Goal: Information Seeking & Learning: Learn about a topic

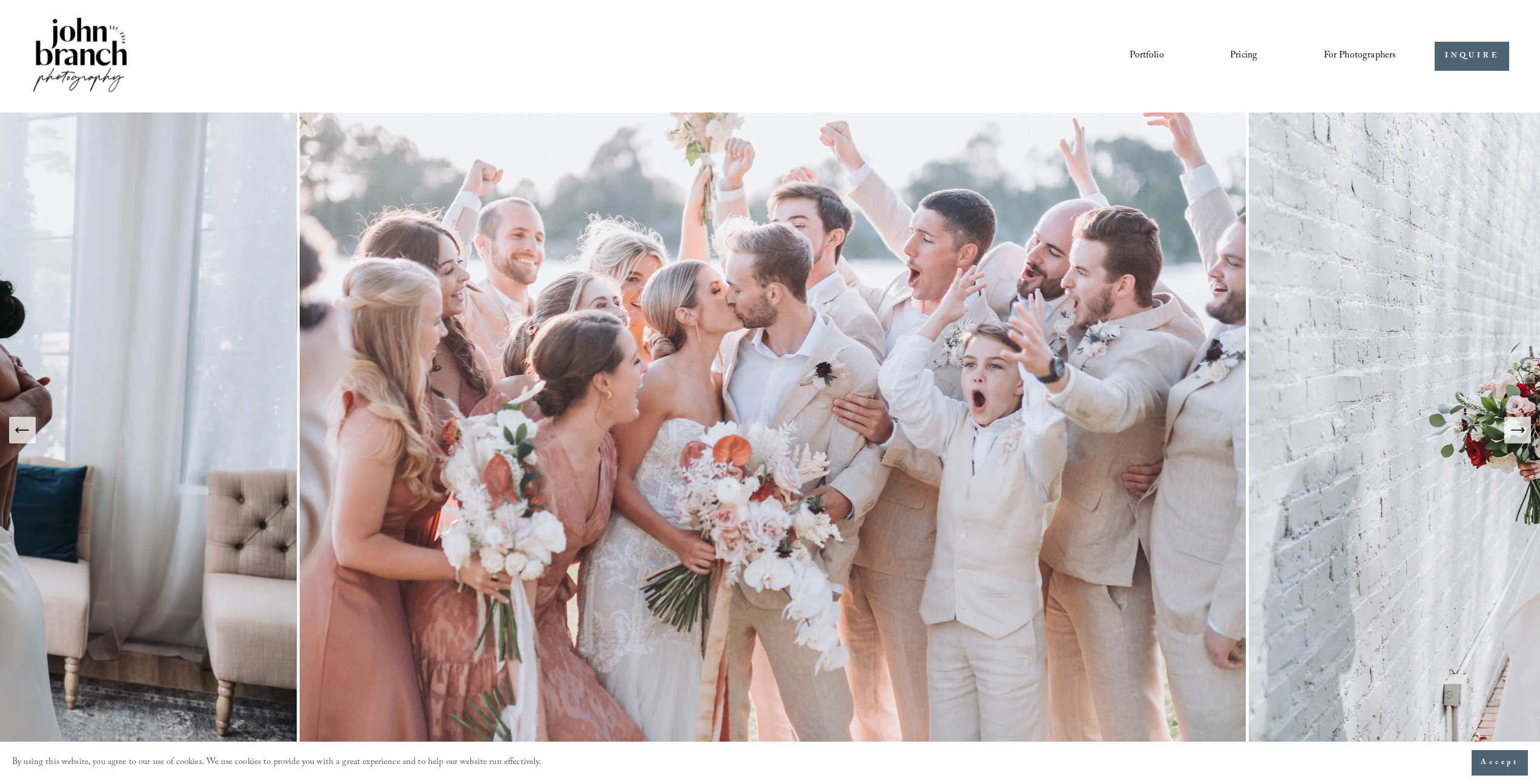
click at [1154, 54] on link "Portfolio" at bounding box center [1147, 56] width 34 height 21
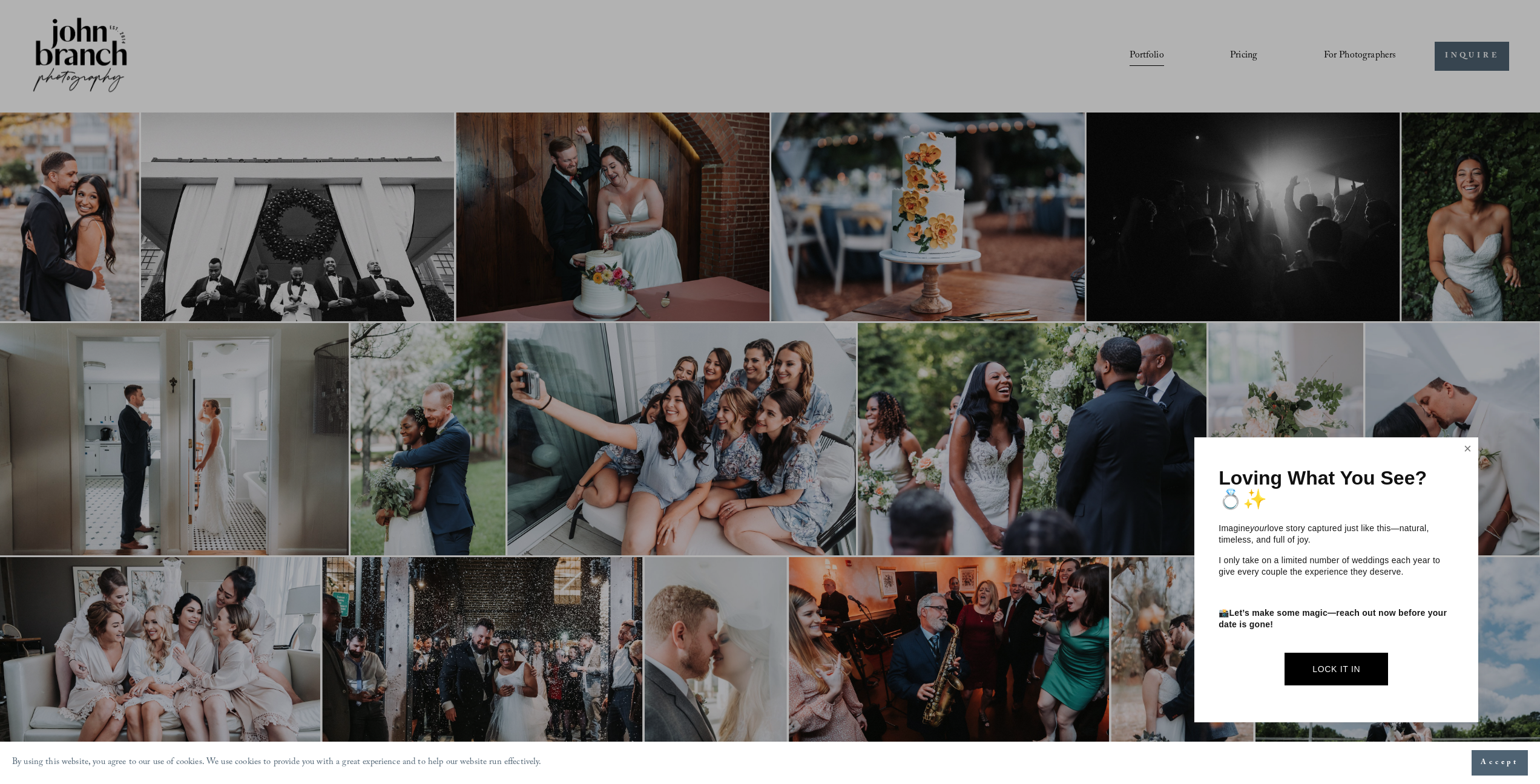
click at [1467, 447] on link "Close" at bounding box center [1468, 449] width 18 height 19
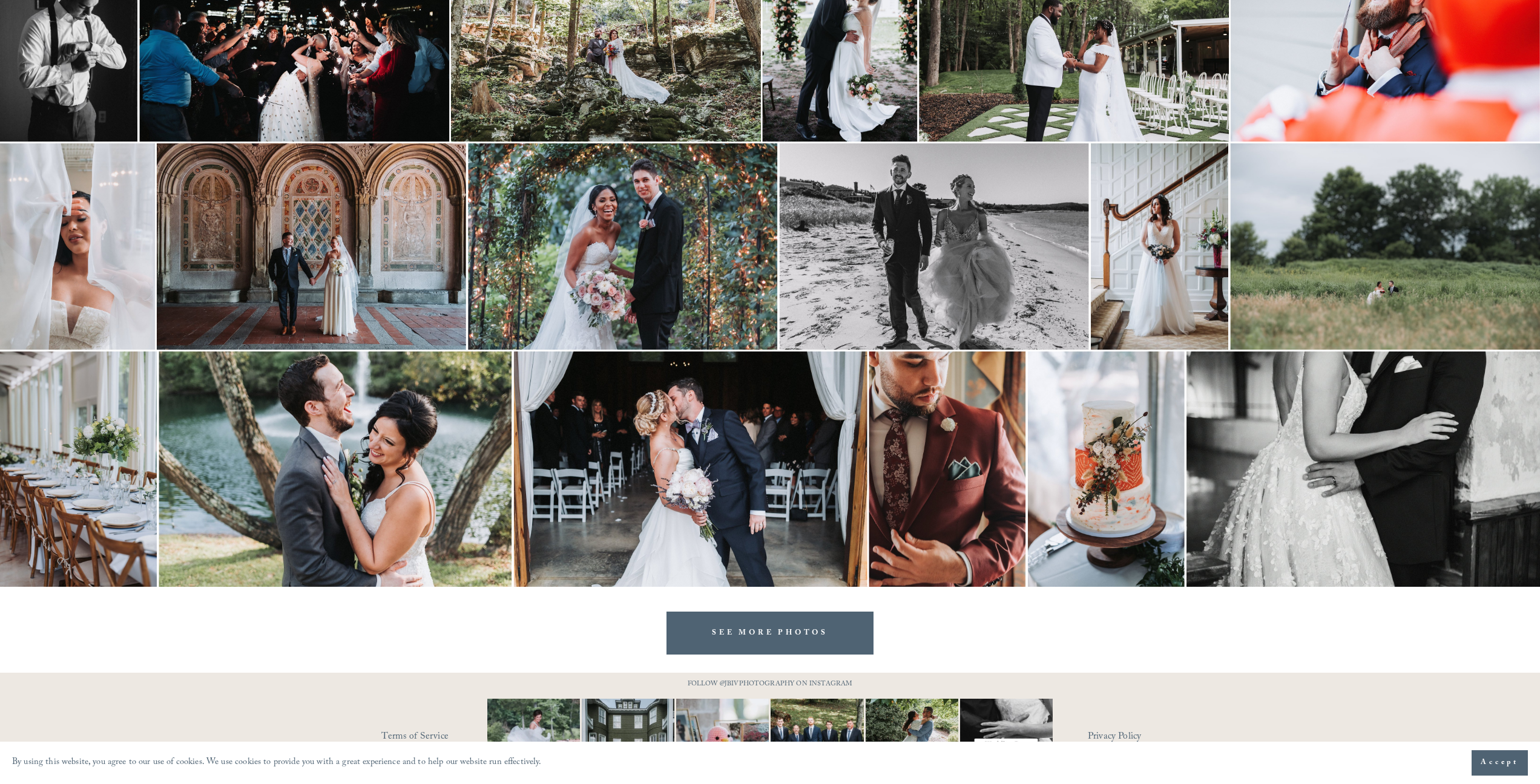
scroll to position [1547, 0]
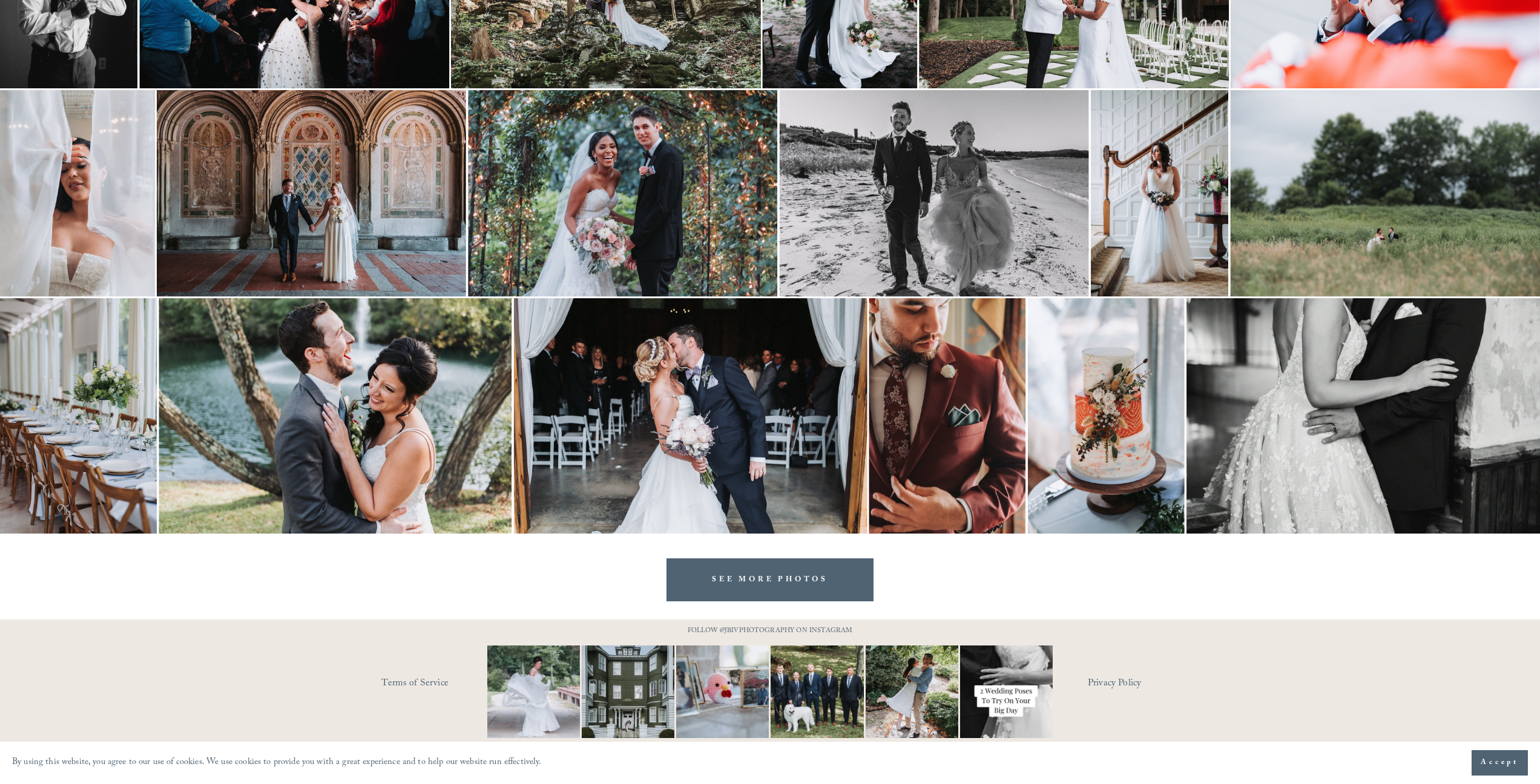
click at [767, 584] on link "SEE MORE PHOTOS" at bounding box center [770, 580] width 207 height 43
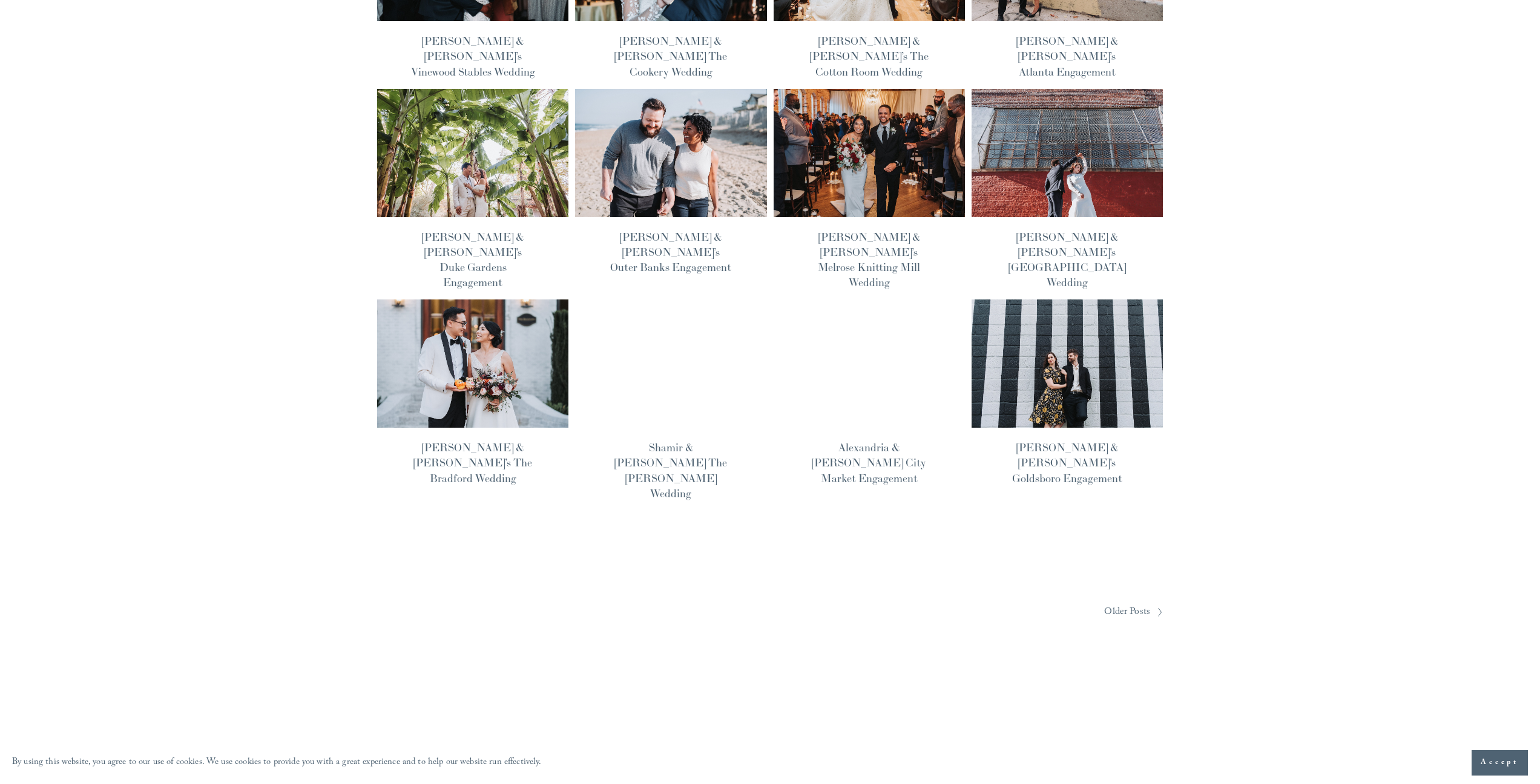
scroll to position [768, 0]
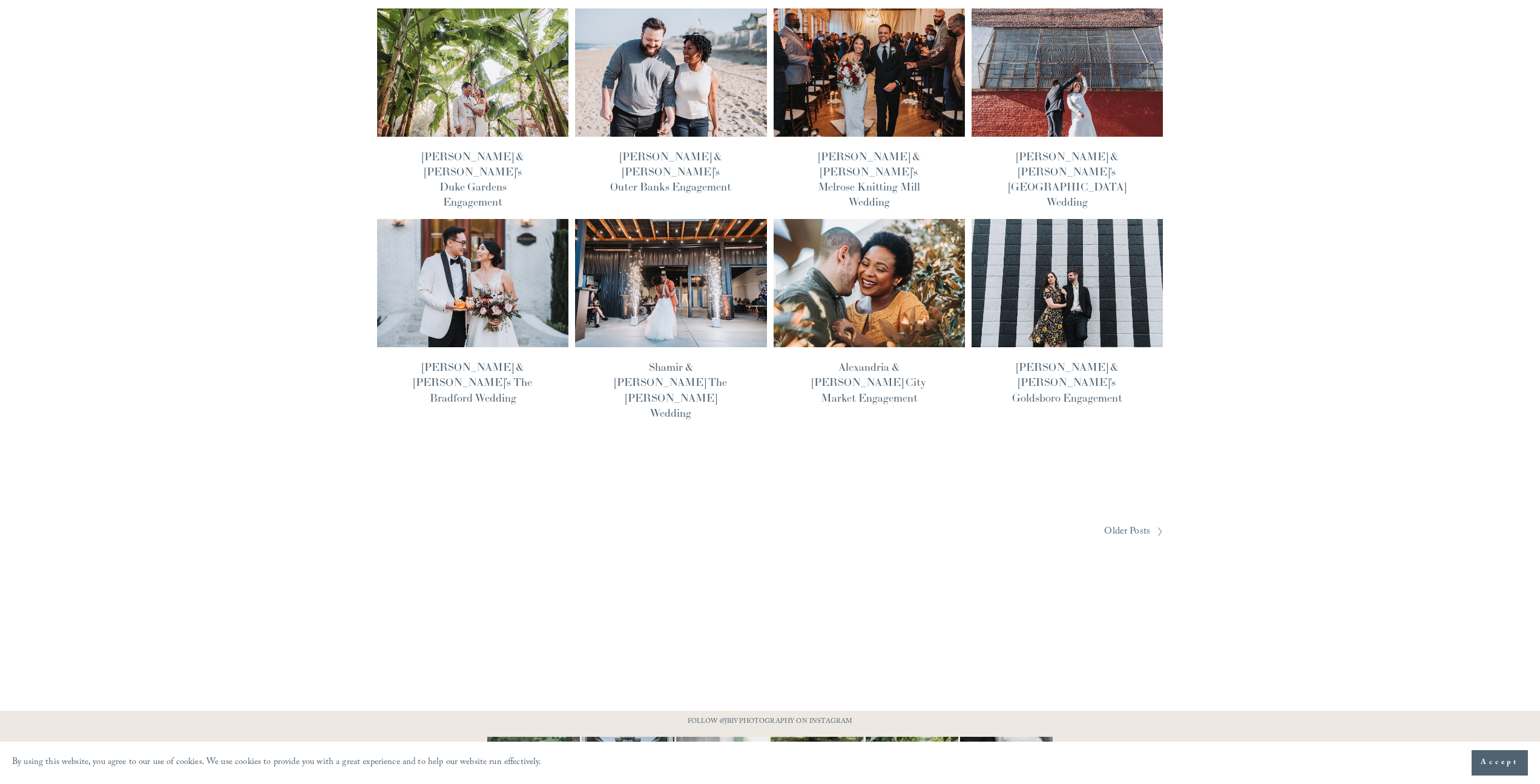
click at [1130, 523] on span "Older Posts" at bounding box center [1127, 532] width 46 height 19
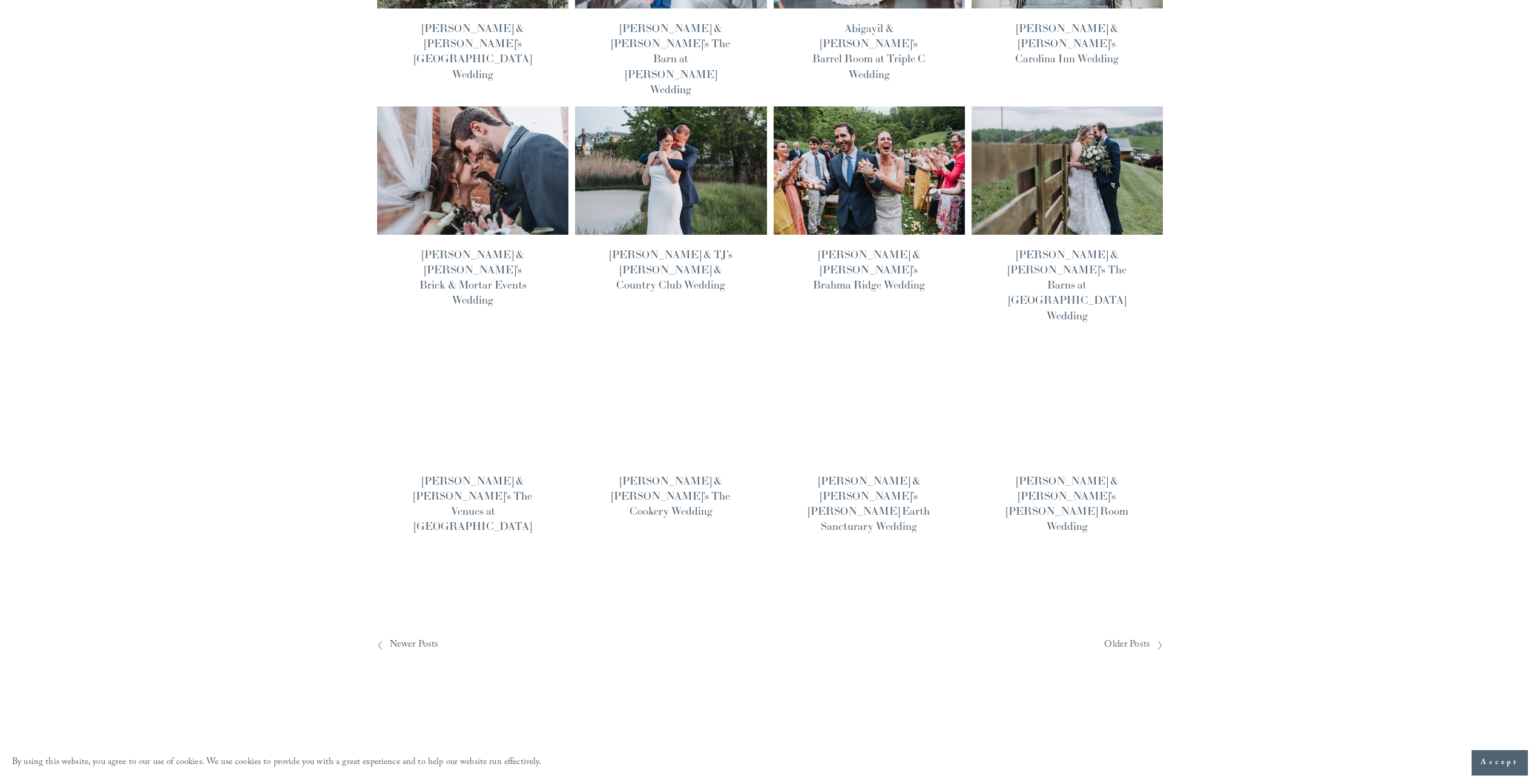
scroll to position [685, 0]
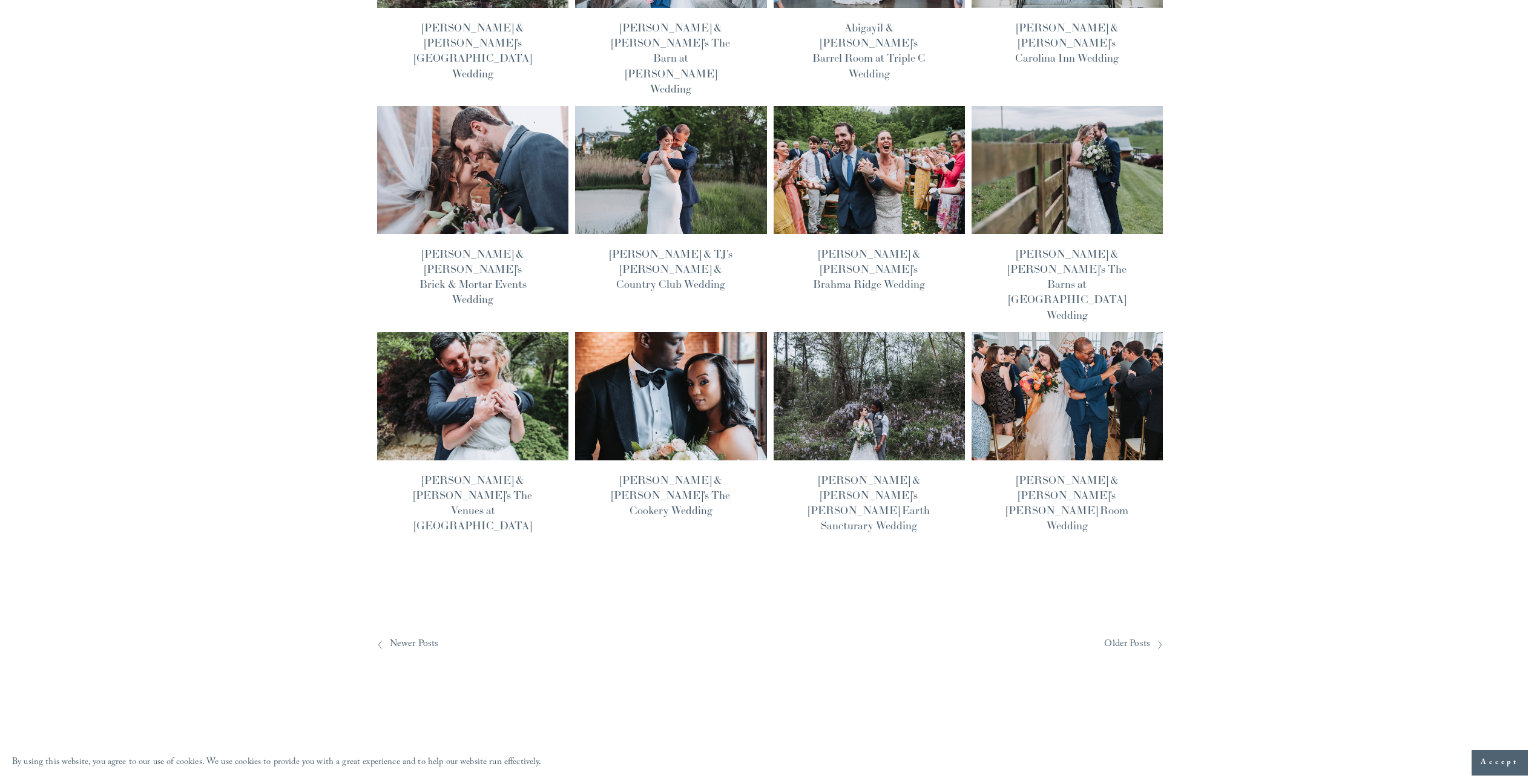
click at [514, 143] on img at bounding box center [472, 170] width 193 height 130
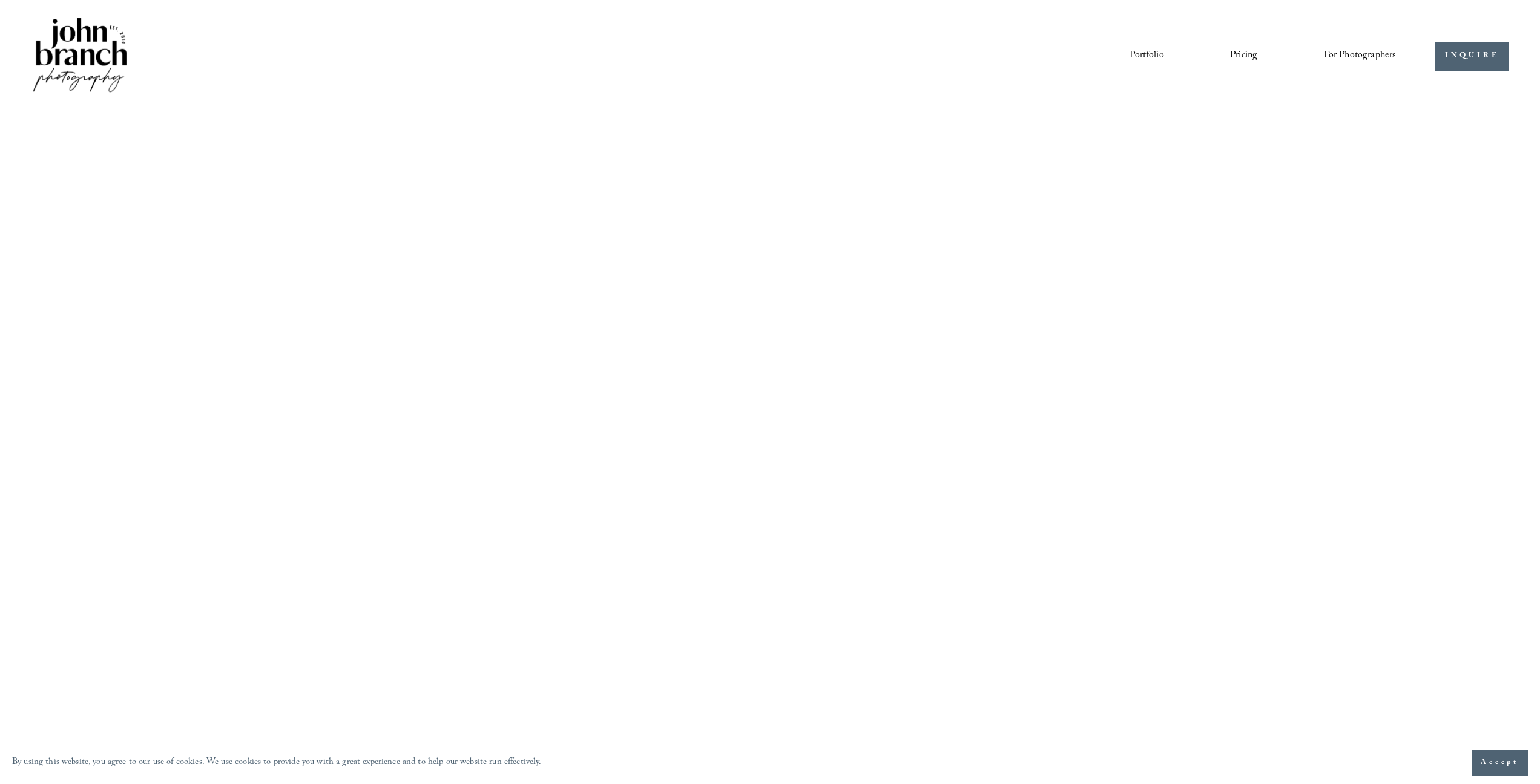
scroll to position [685, 0]
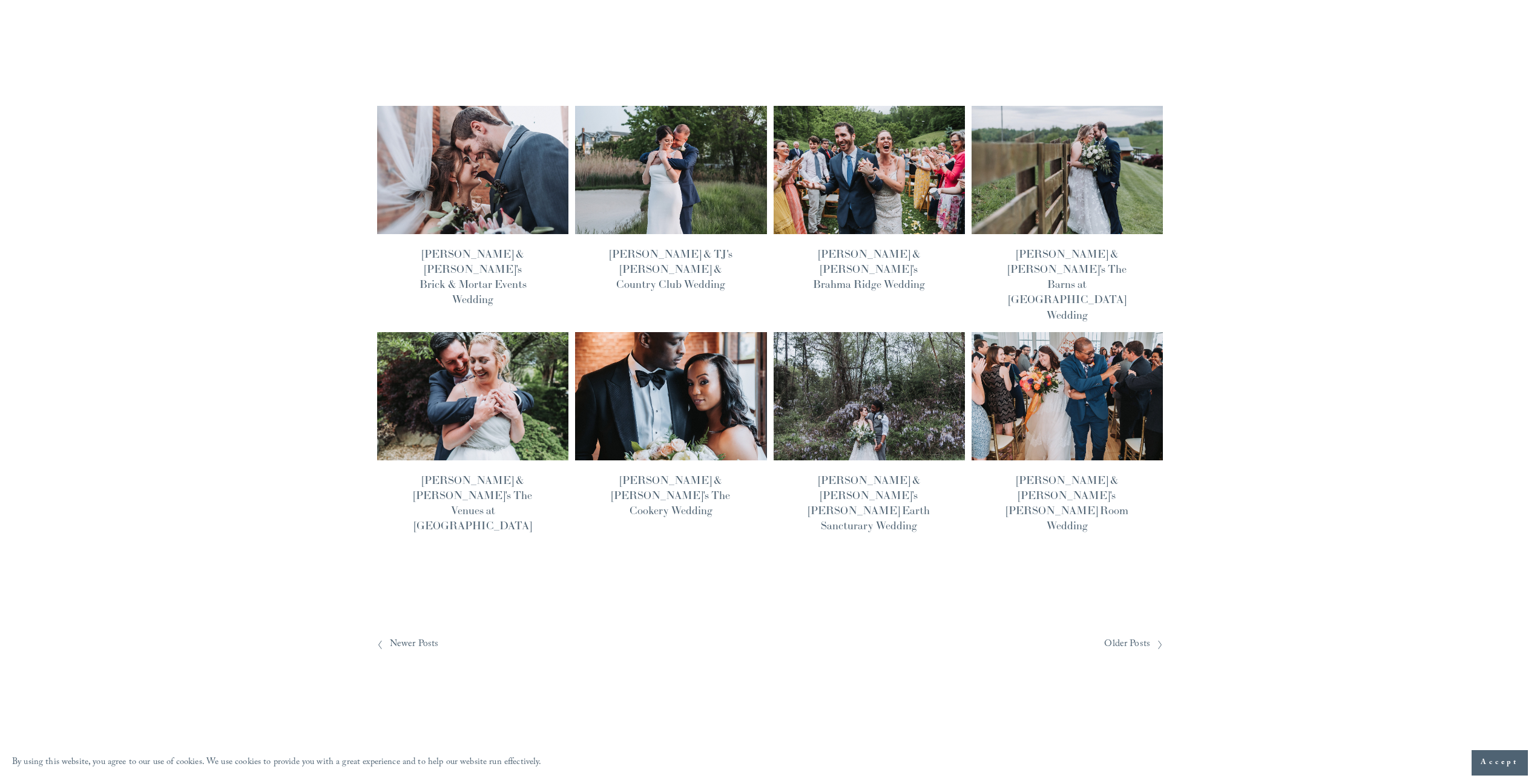
click at [847, 332] on img at bounding box center [868, 397] width 193 height 130
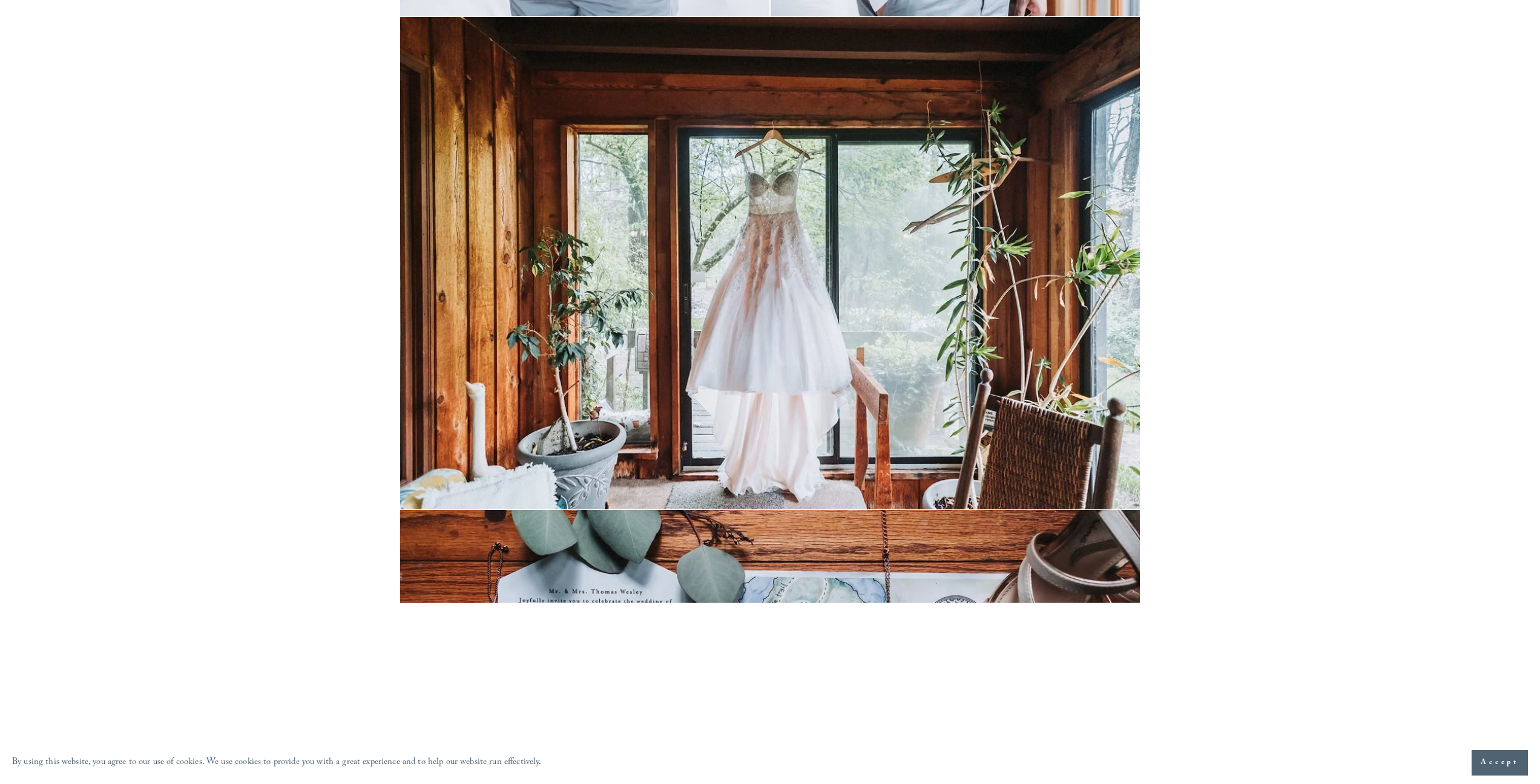
scroll to position [47047, 0]
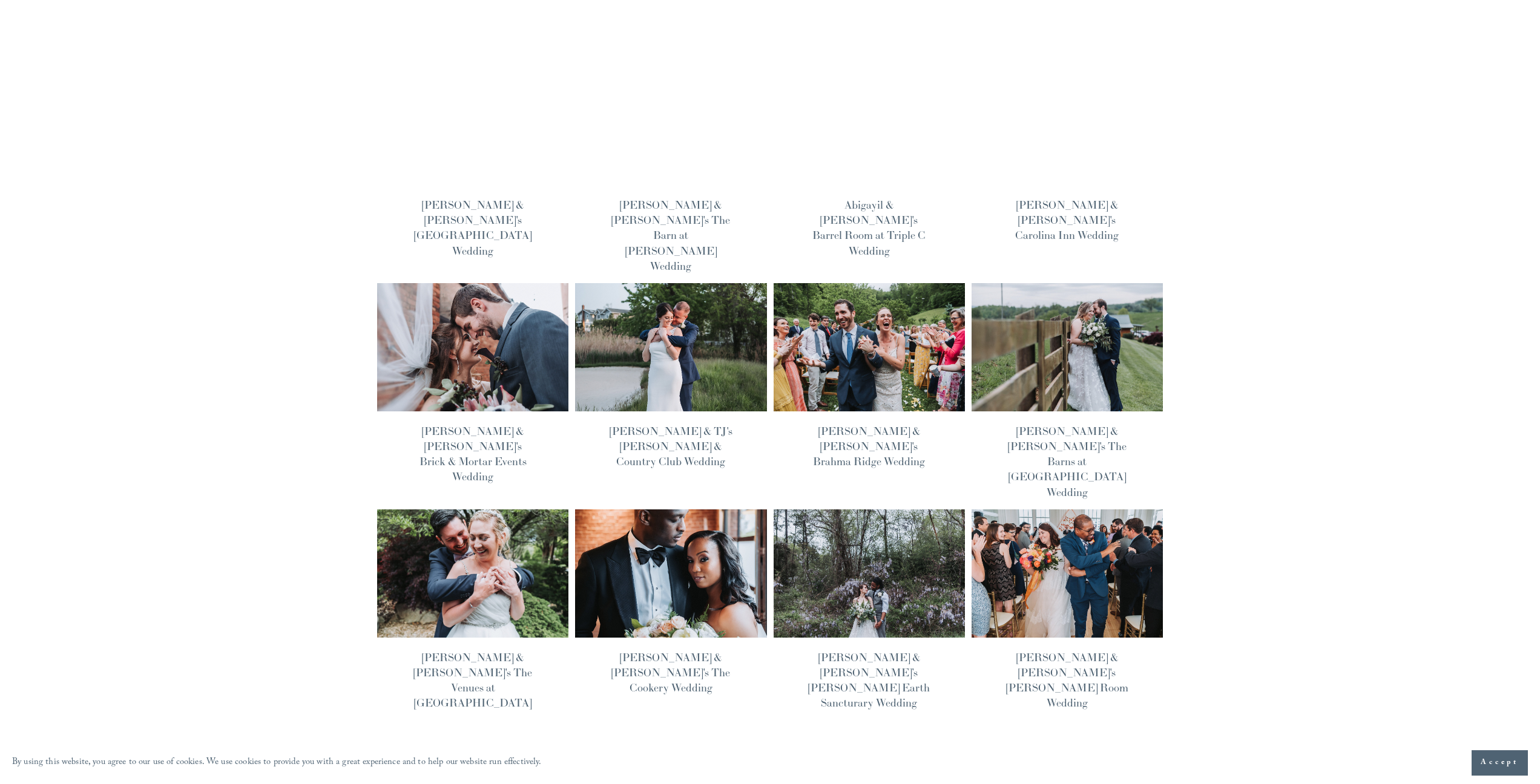
scroll to position [504, 0]
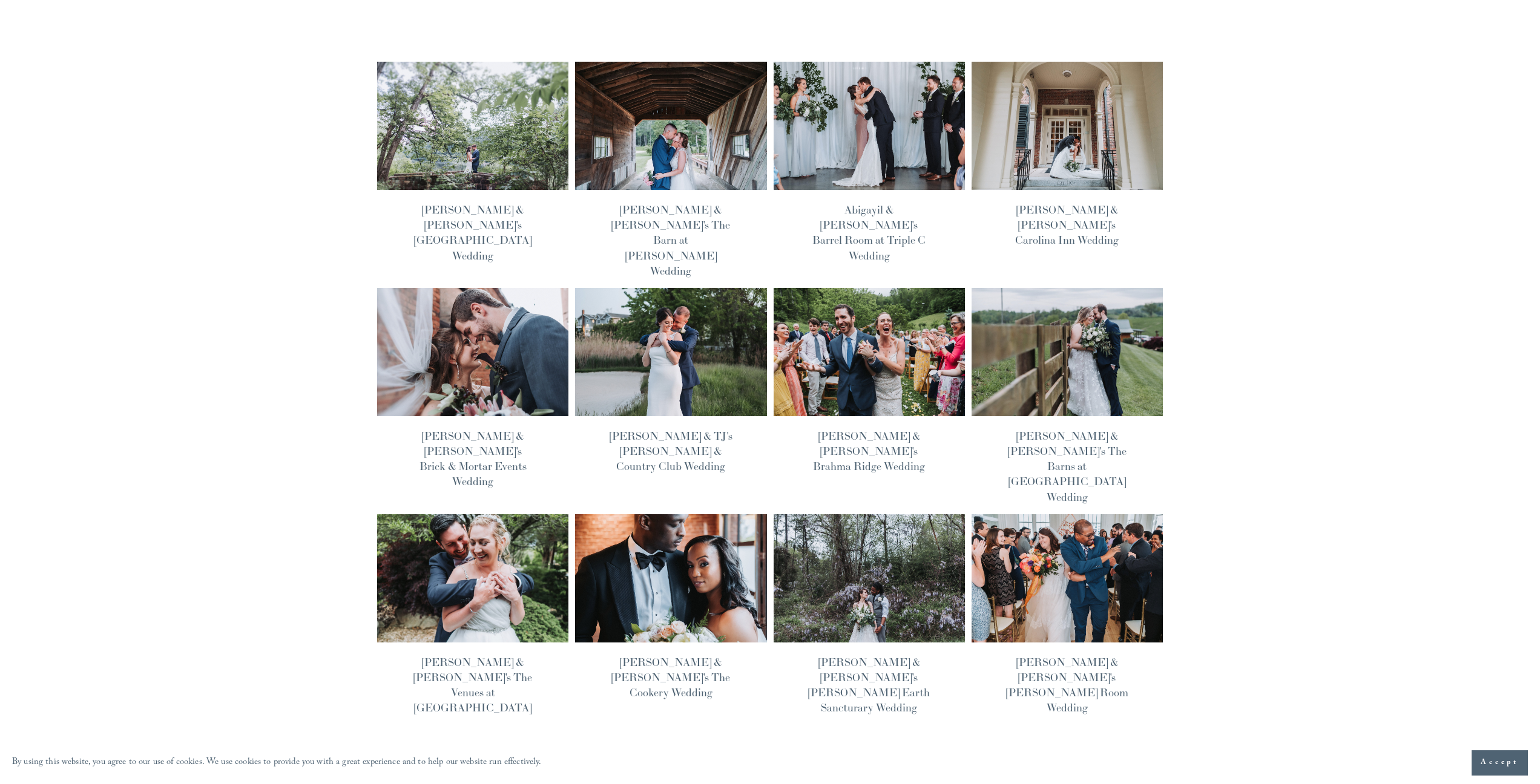
click at [675, 288] on img at bounding box center [671, 353] width 193 height 130
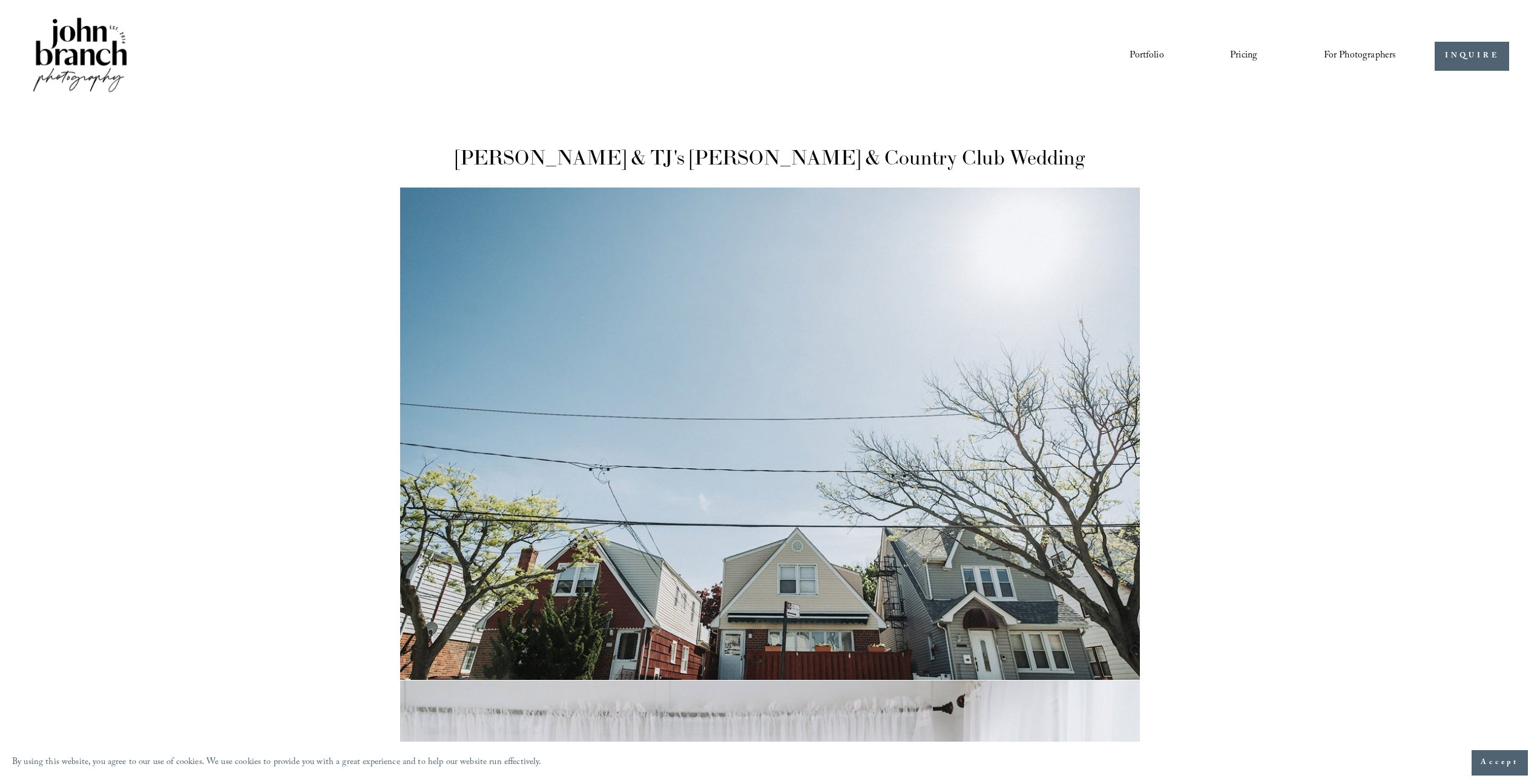
click at [1139, 56] on link "Portfolio" at bounding box center [1147, 56] width 34 height 21
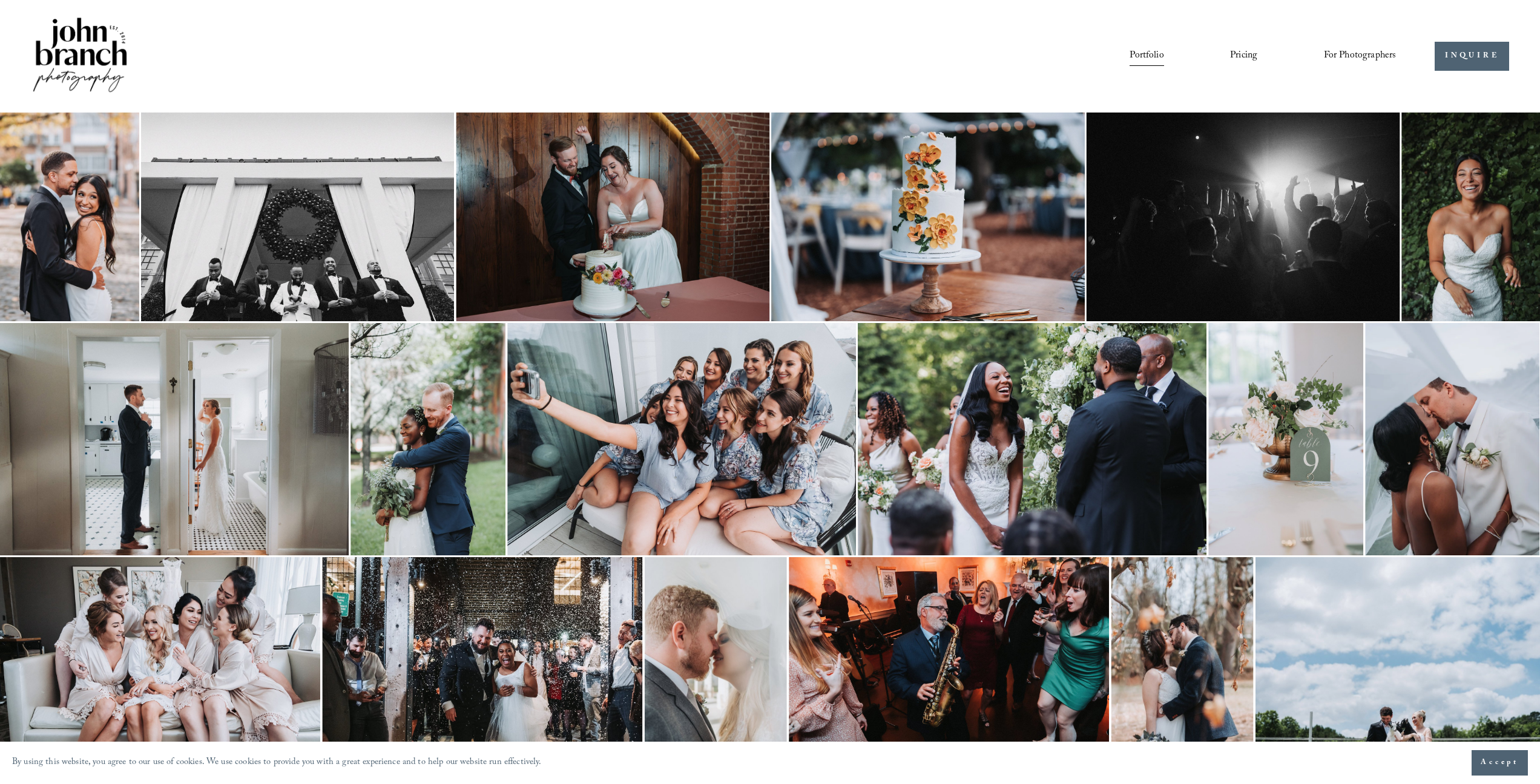
click at [1230, 55] on link "Pricing" at bounding box center [1244, 56] width 28 height 21
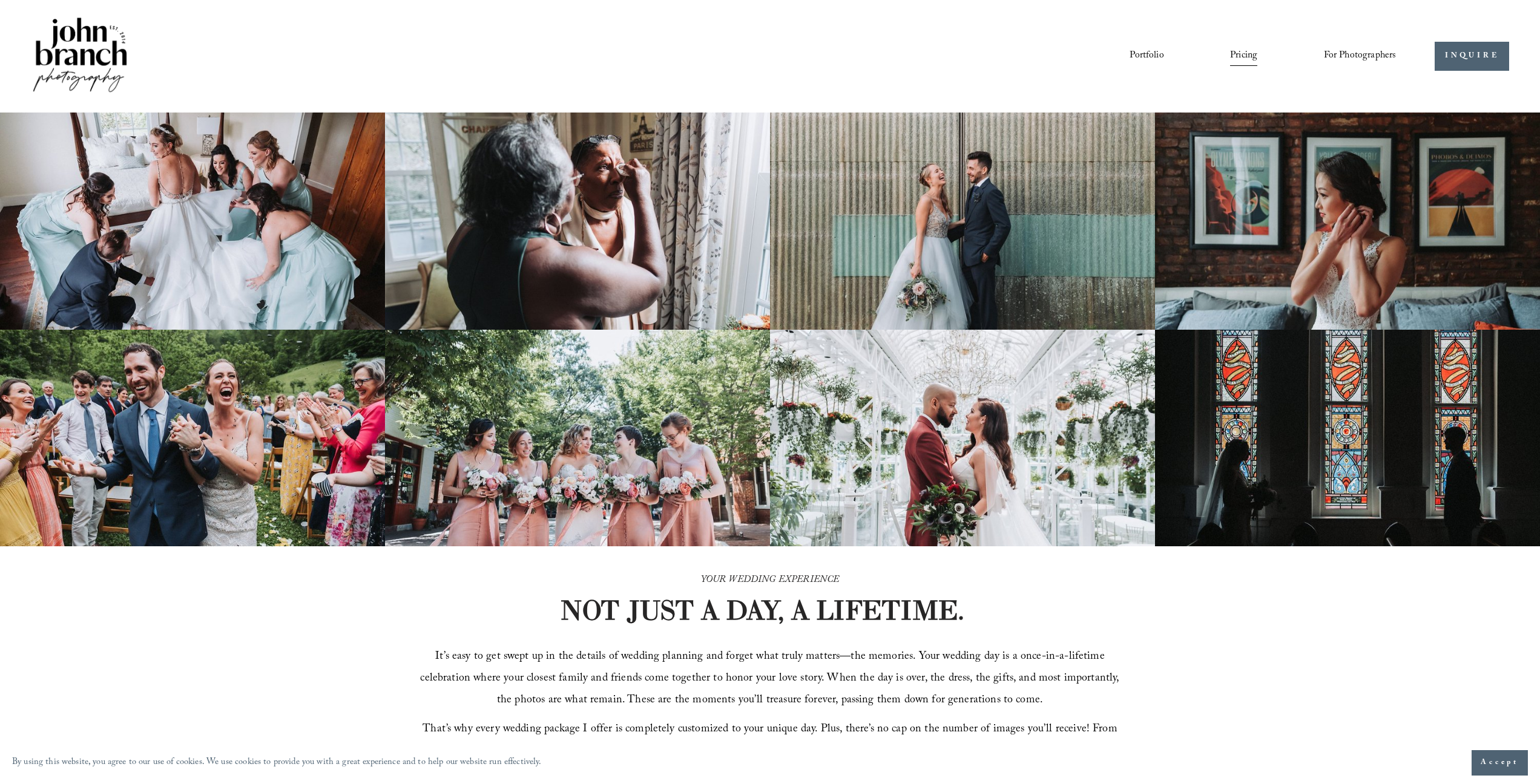
click at [1134, 54] on link "Portfolio" at bounding box center [1147, 56] width 34 height 21
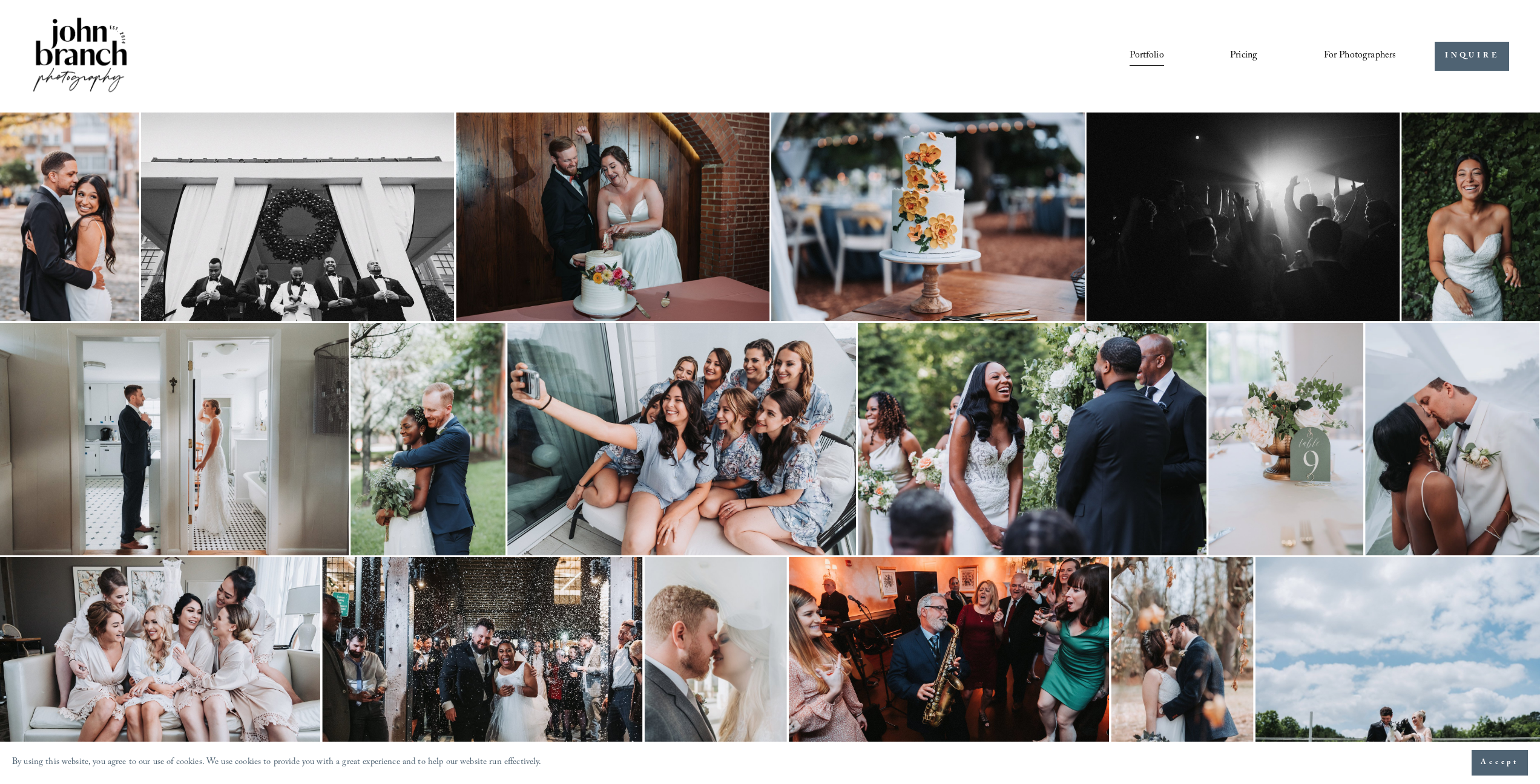
click at [1249, 54] on link "Pricing" at bounding box center [1244, 56] width 28 height 21
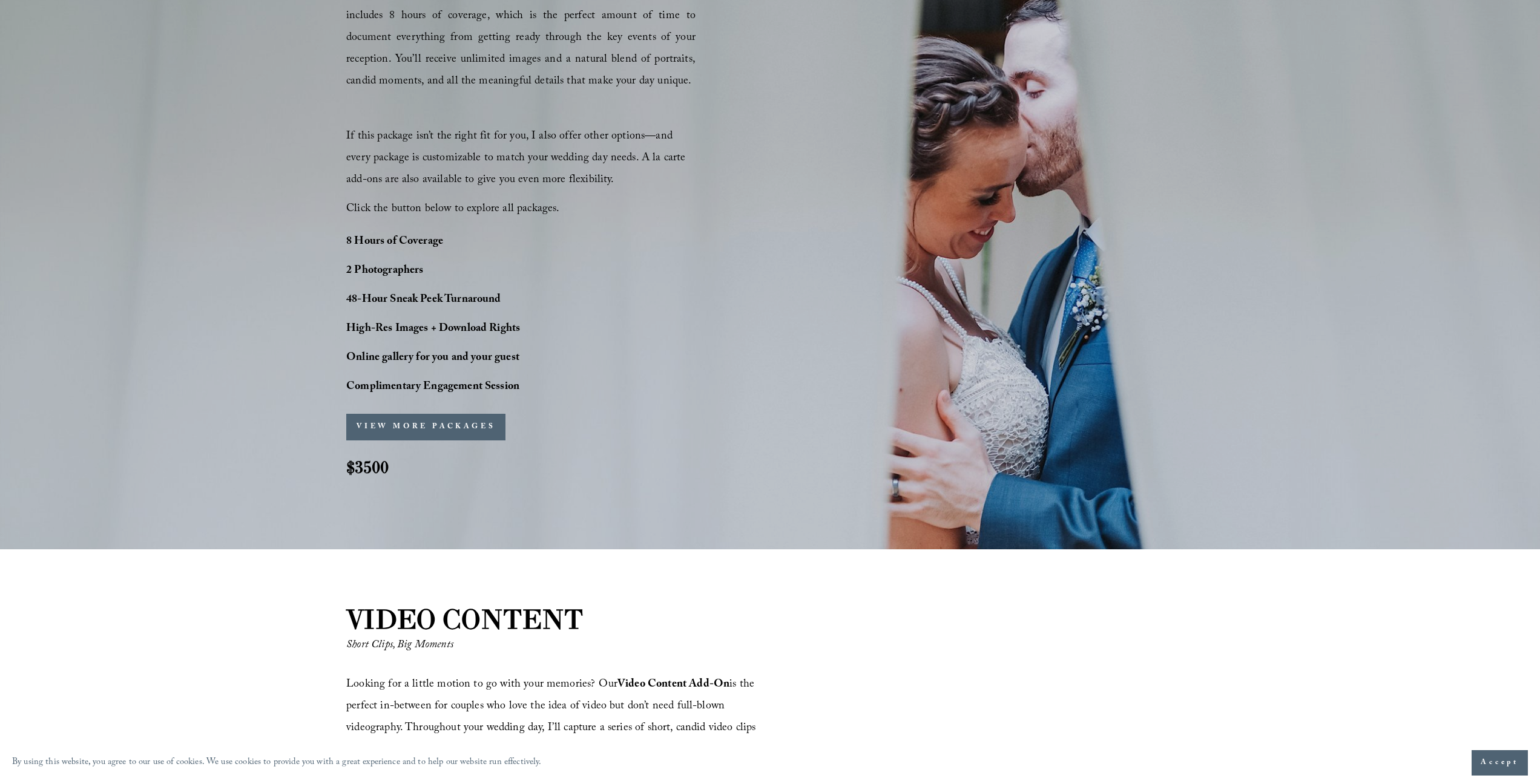
scroll to position [979, 0]
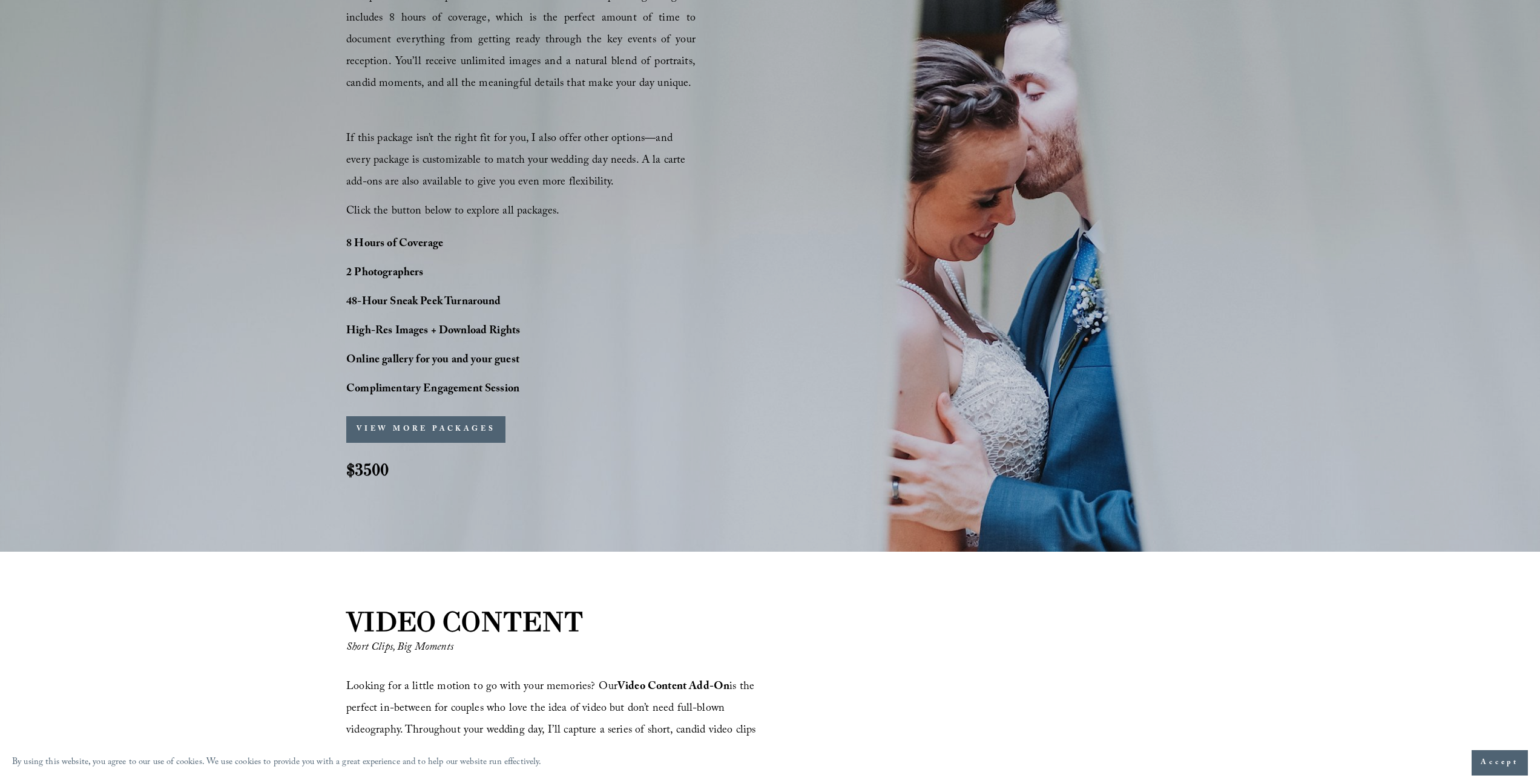
click at [456, 424] on button "VIEW MORE PACKAGES" at bounding box center [426, 430] width 159 height 27
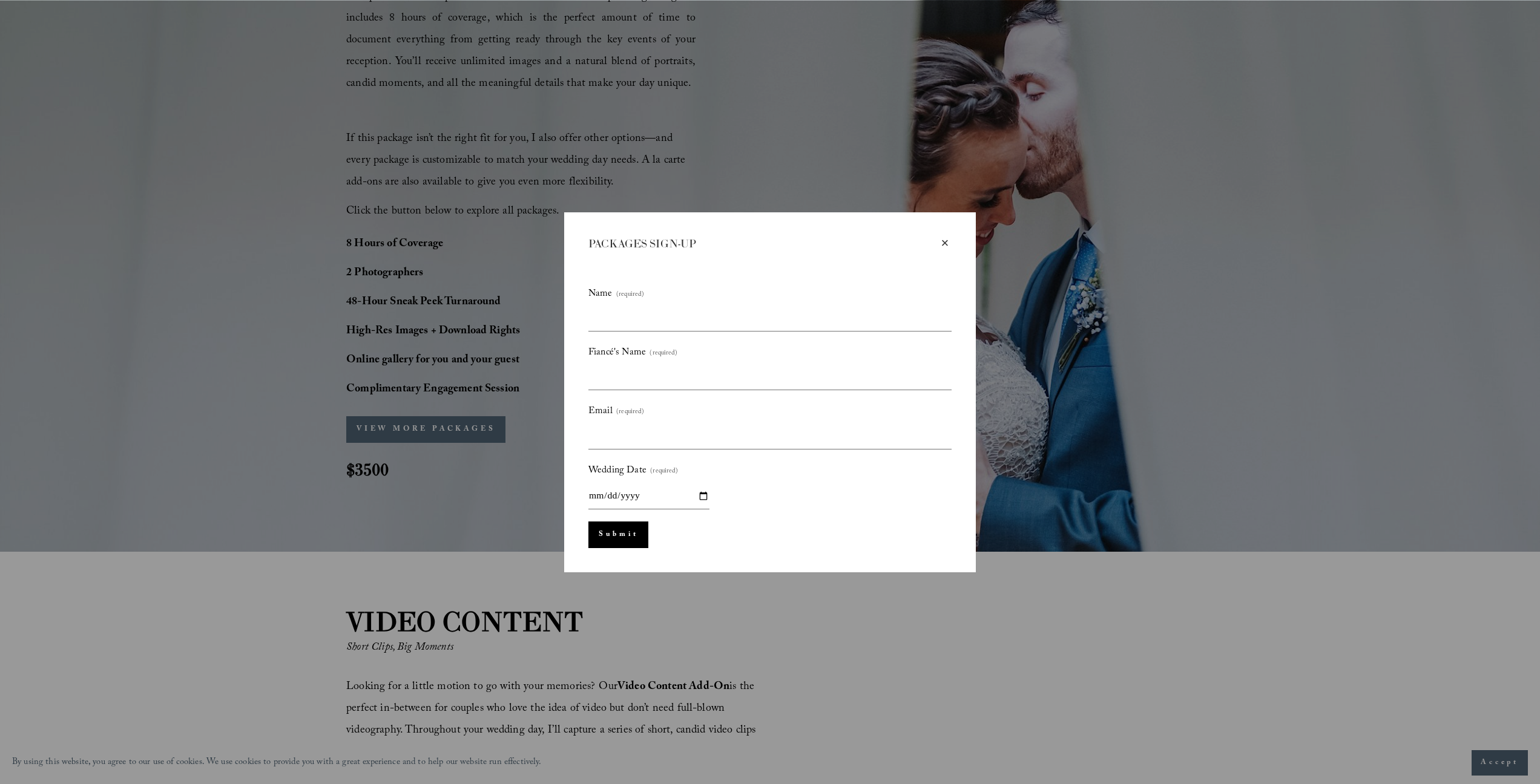
click at [943, 247] on div "×" at bounding box center [944, 243] width 13 height 13
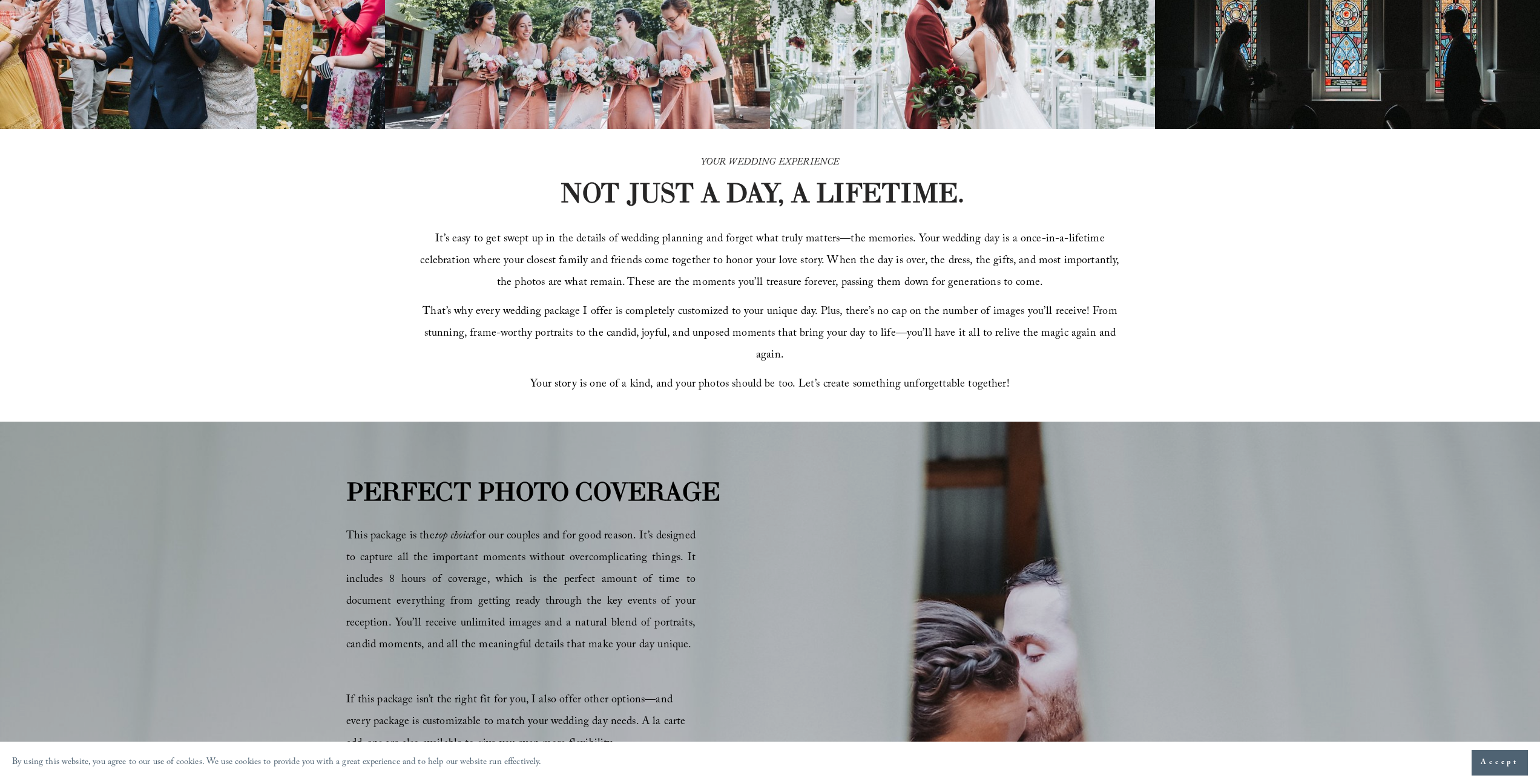
scroll to position [0, 0]
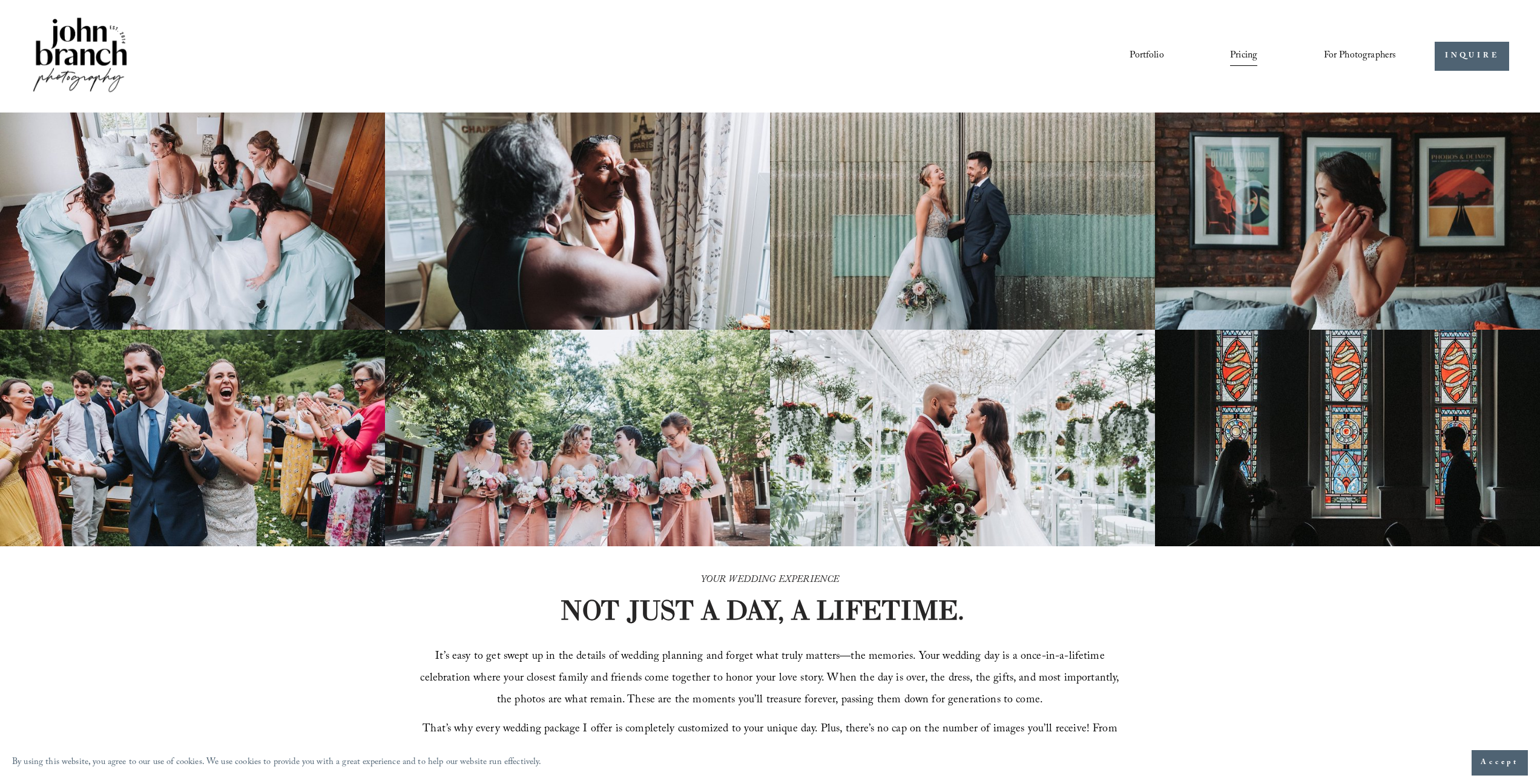
click at [1344, 52] on span "For Photographers" at bounding box center [1360, 56] width 73 height 19
click at [0, 0] on link "Courses" at bounding box center [0, 0] width 0 height 0
click at [103, 54] on img at bounding box center [80, 56] width 98 height 82
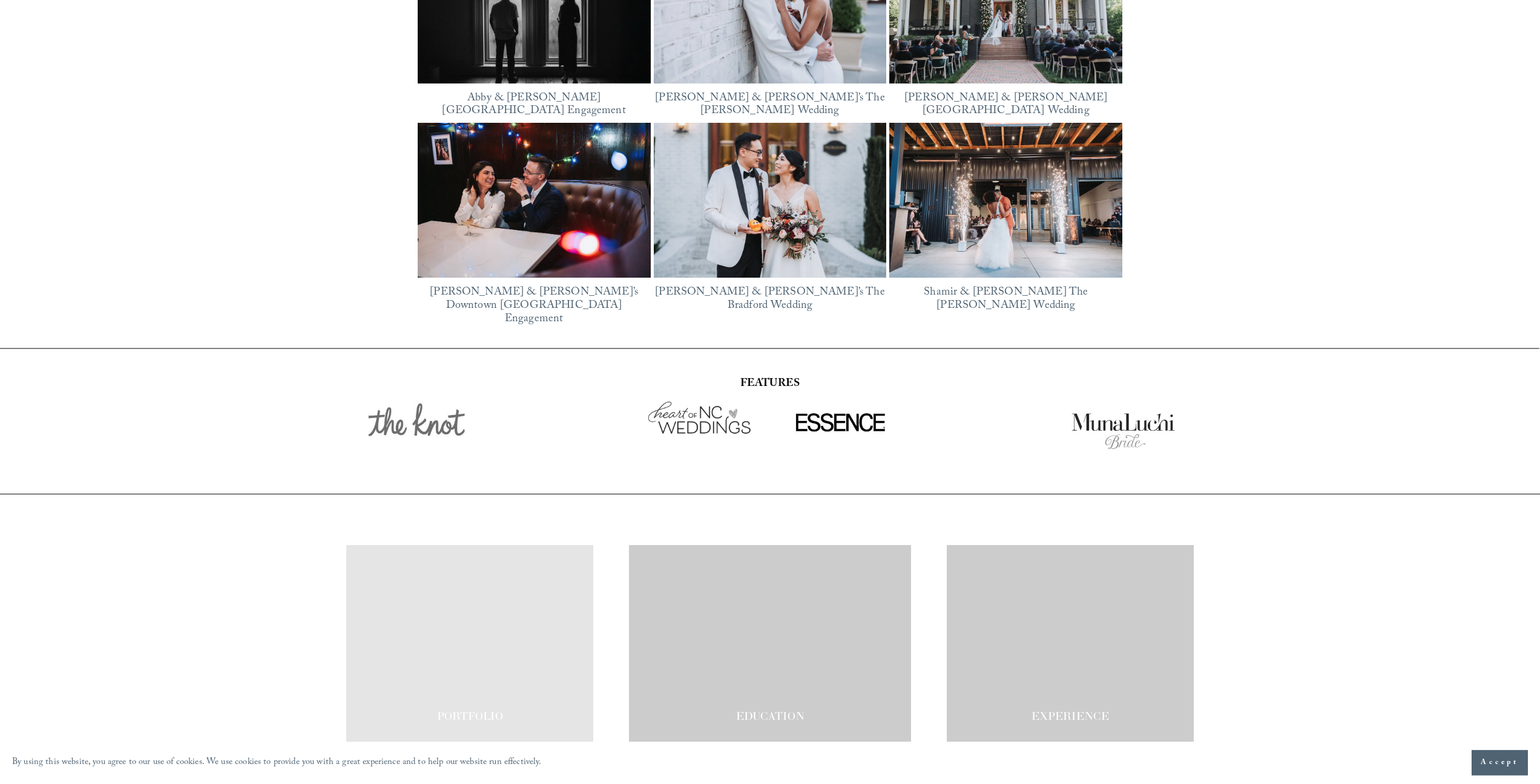
scroll to position [2234, 0]
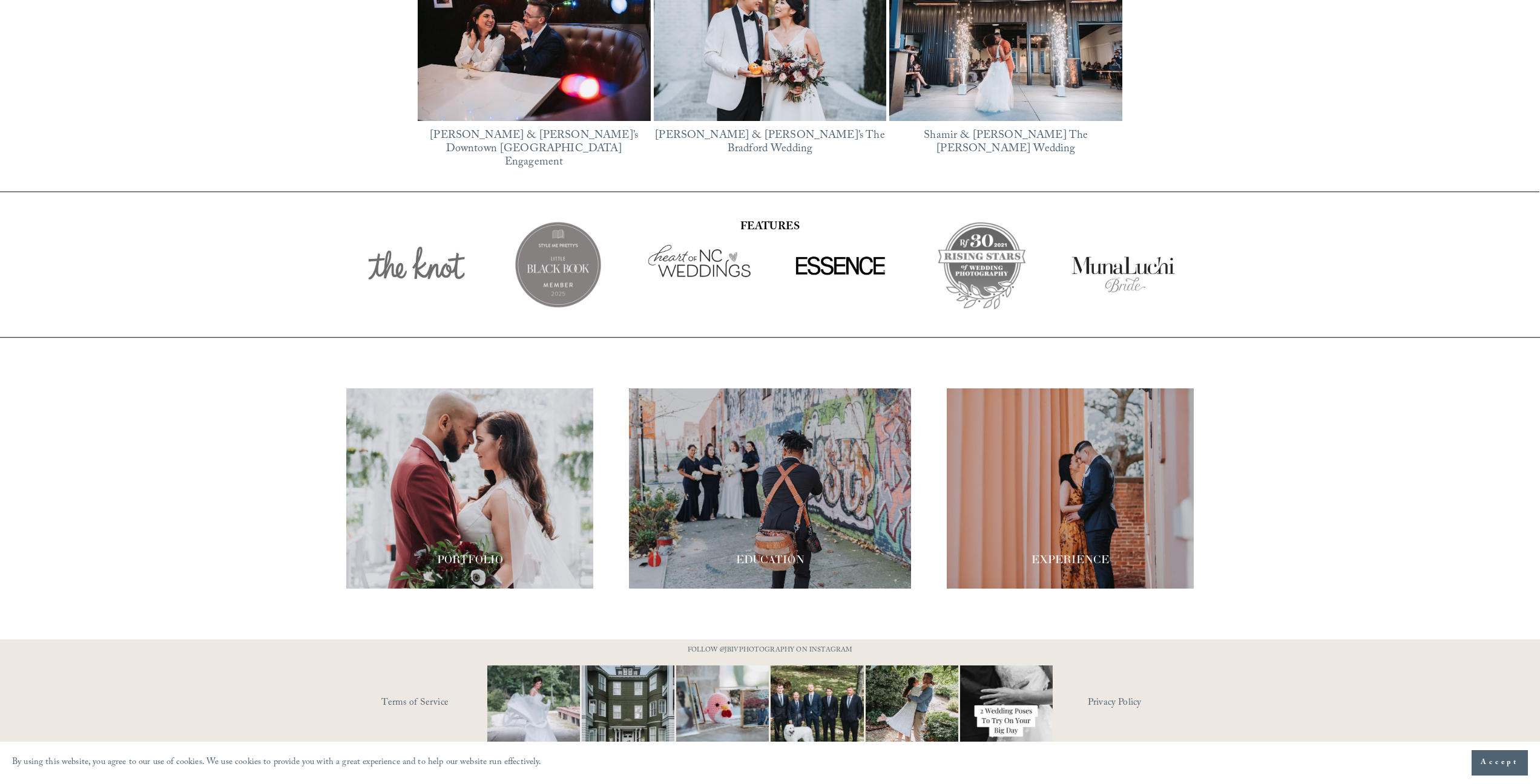
click at [1493, 760] on span "Accept" at bounding box center [1500, 763] width 38 height 12
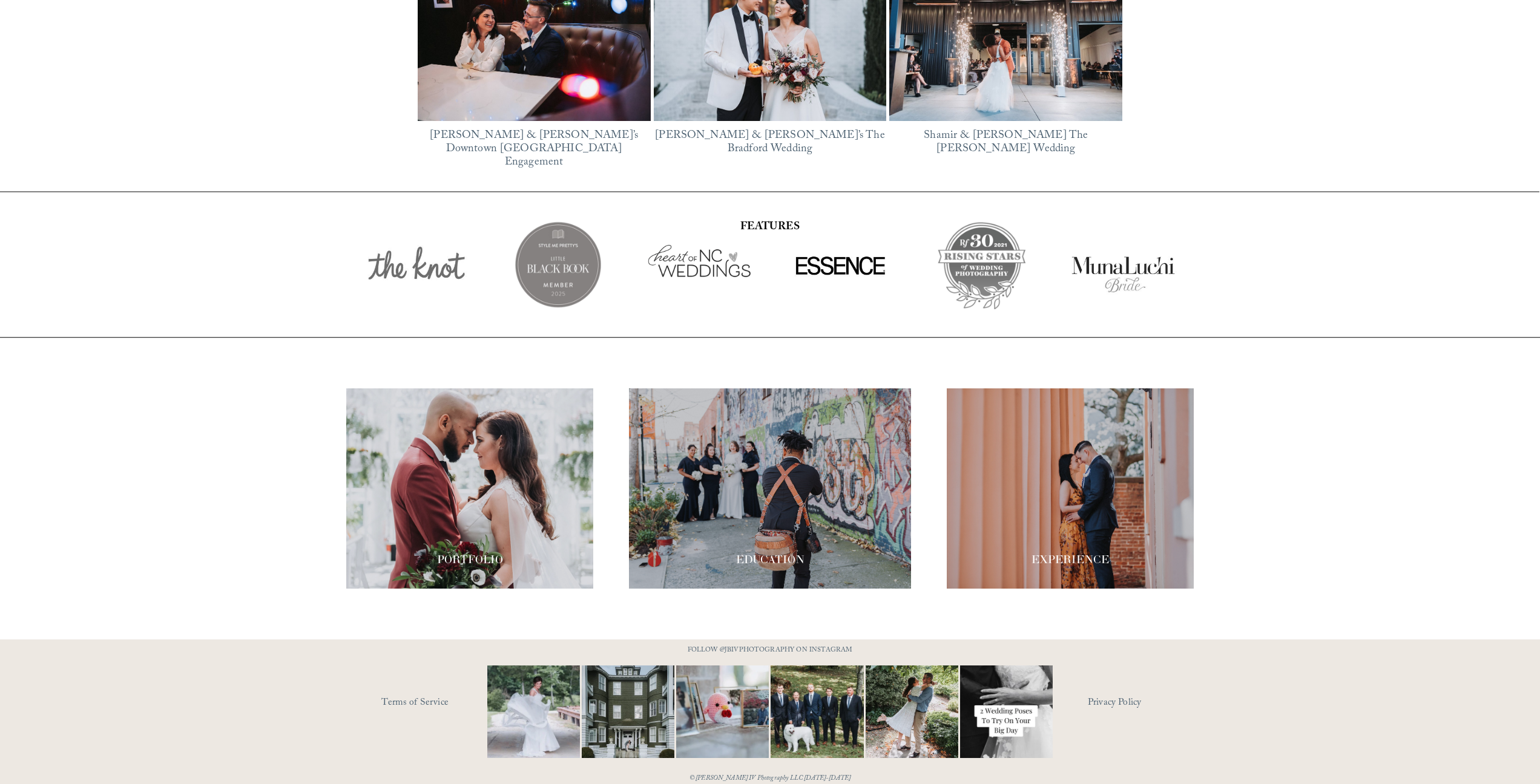
click at [760, 781] on use "Instagram" at bounding box center [760, 793] width 24 height 24
